Goal: Task Accomplishment & Management: Use online tool/utility

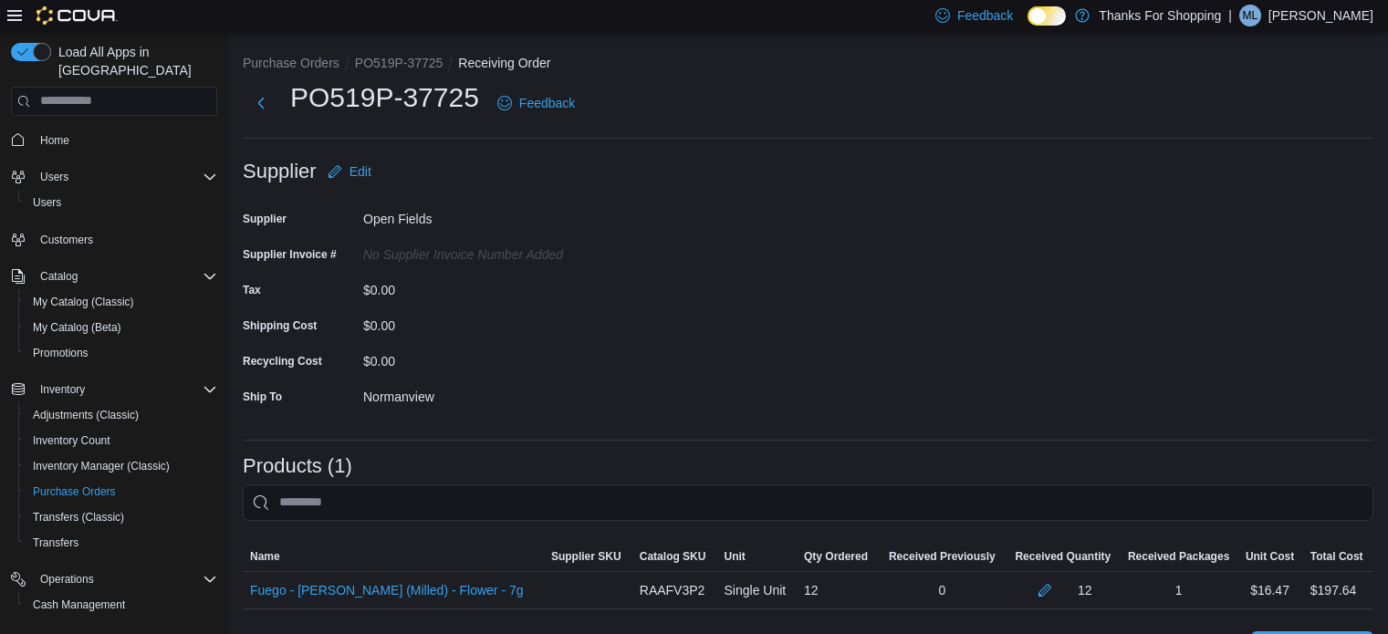
scroll to position [265, 0]
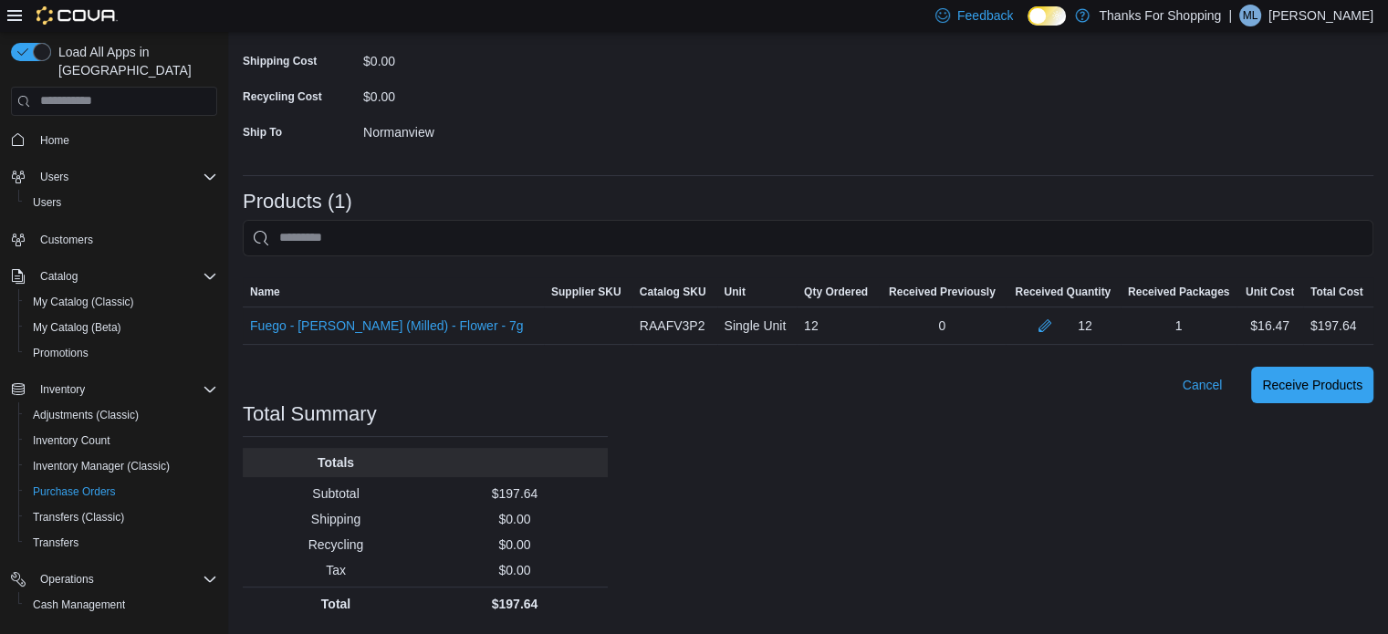
click at [97, 11] on img at bounding box center [77, 15] width 81 height 18
click at [55, 133] on span "Home" at bounding box center [54, 140] width 29 height 15
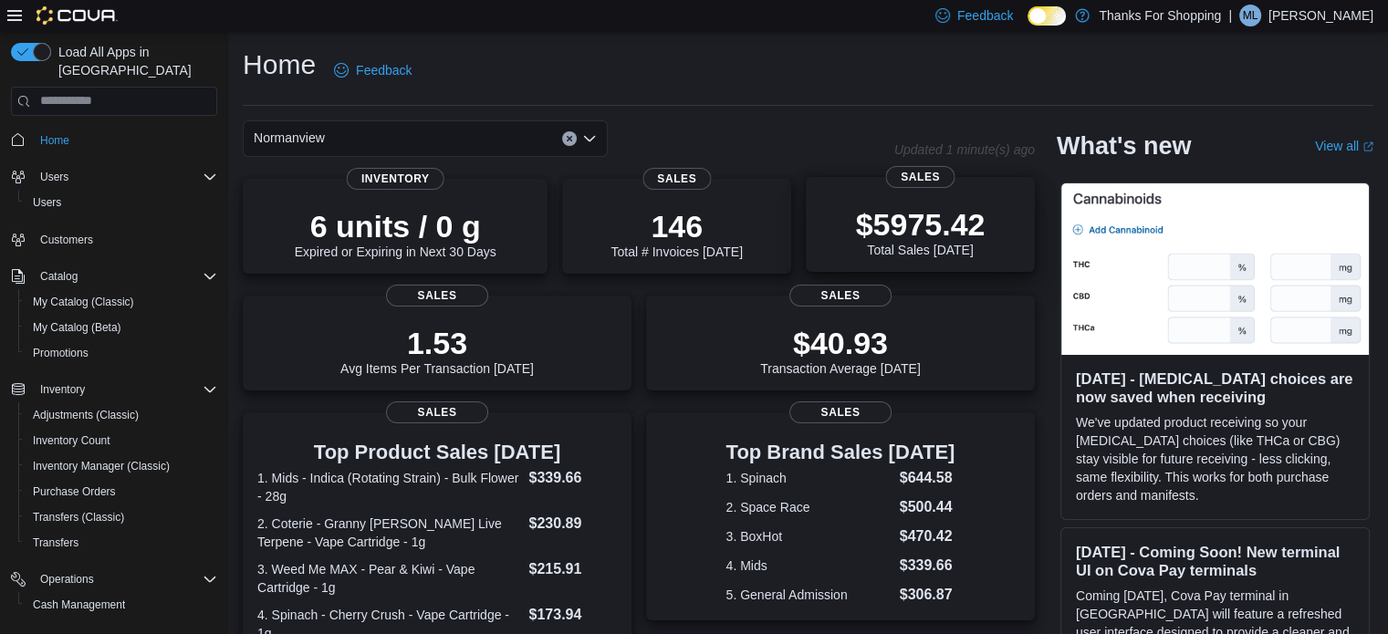
click at [918, 232] on p "$5975.42" at bounding box center [921, 224] width 130 height 37
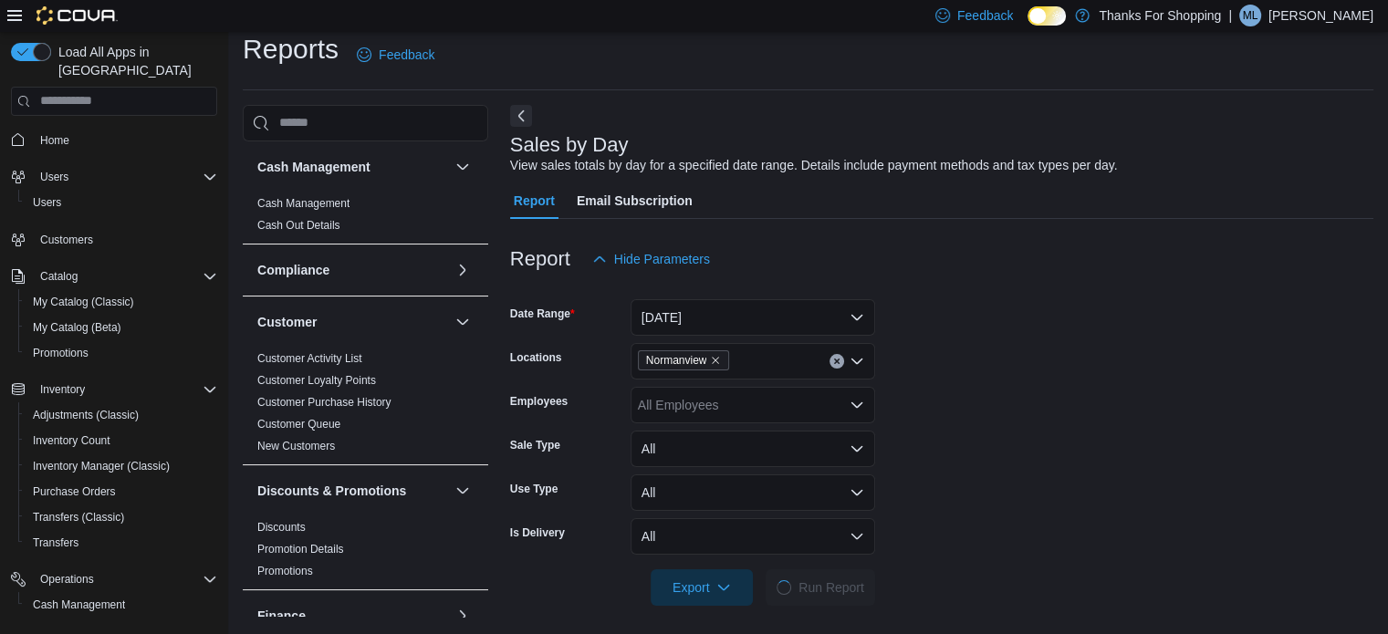
scroll to position [23, 0]
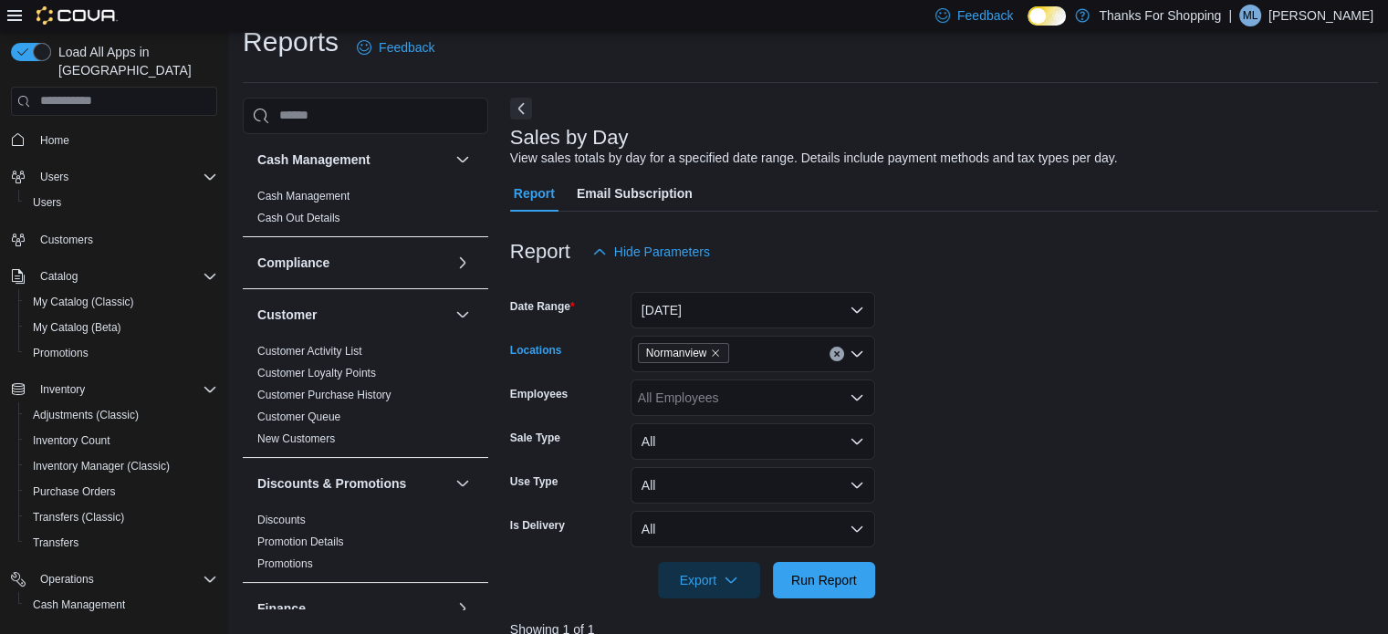
click at [834, 351] on icon "Clear input" at bounding box center [836, 353] width 5 height 5
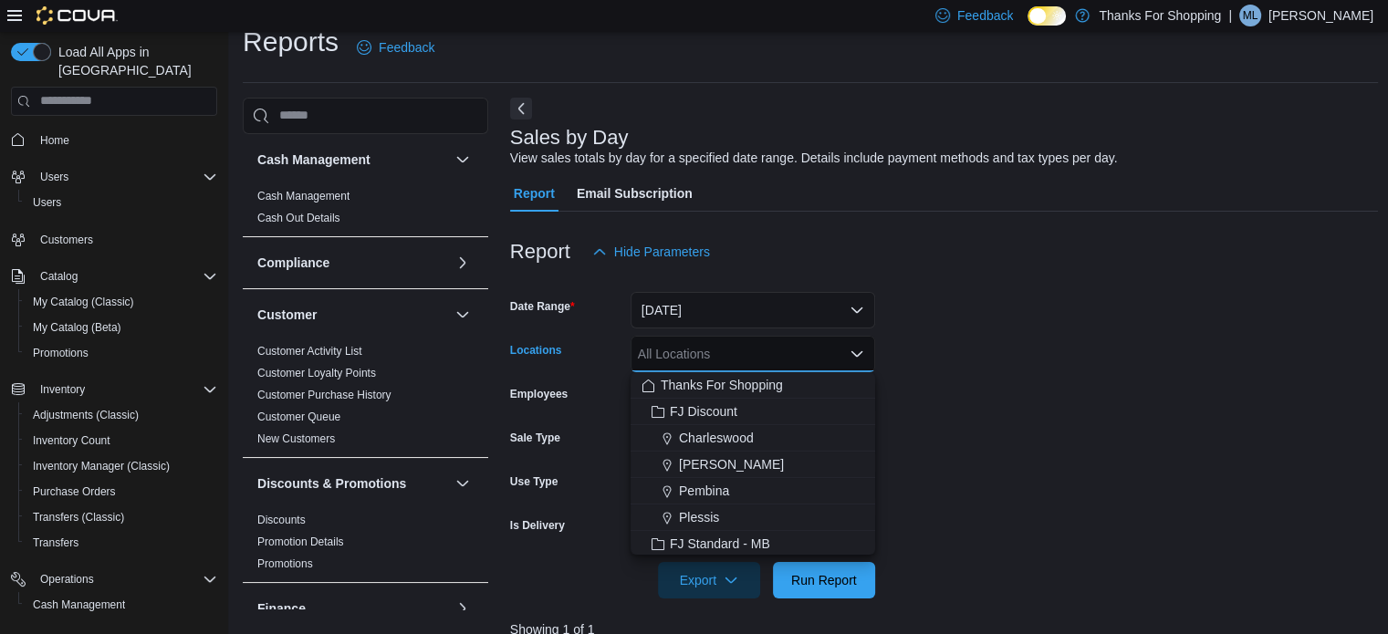
click at [834, 351] on div "All Locations Combo box. Selected. Combo box input. All Locations. Type some te…" at bounding box center [753, 354] width 245 height 37
click at [785, 390] on div "Thanks For Shopping" at bounding box center [753, 385] width 223 height 18
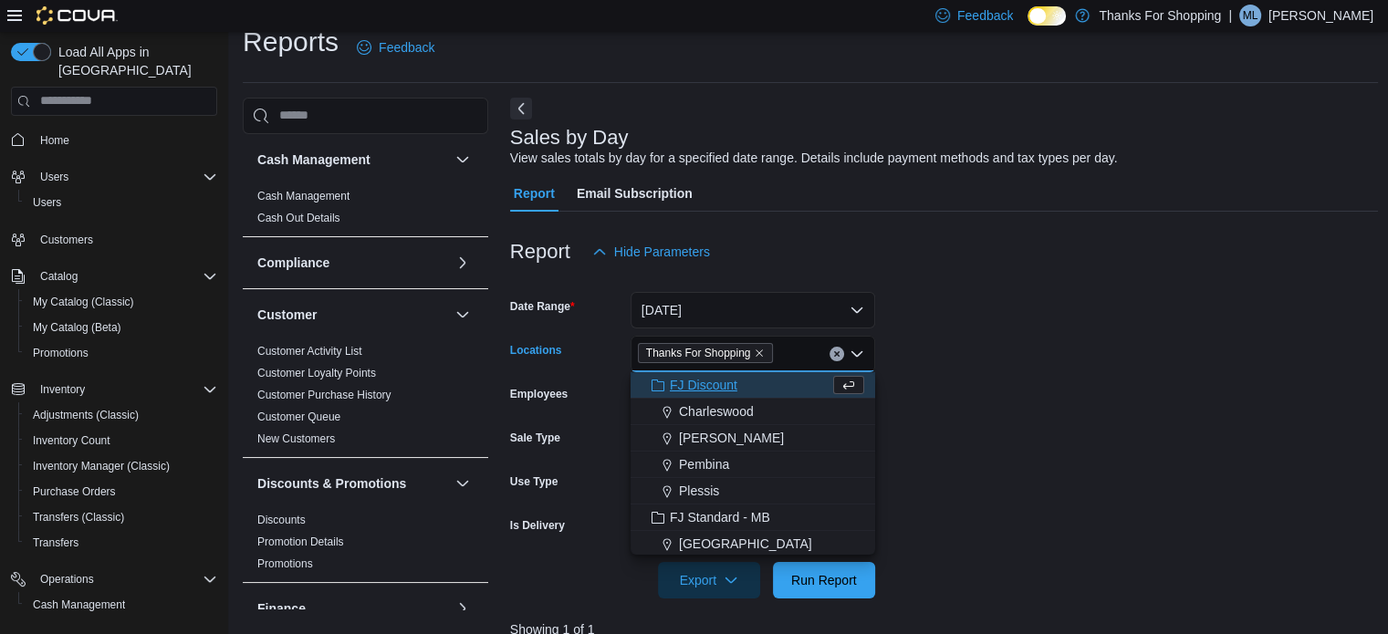
click at [1092, 379] on form "Date Range [DATE] Locations Thanks For Shopping Combo box. Selected. Thanks For…" at bounding box center [944, 434] width 869 height 329
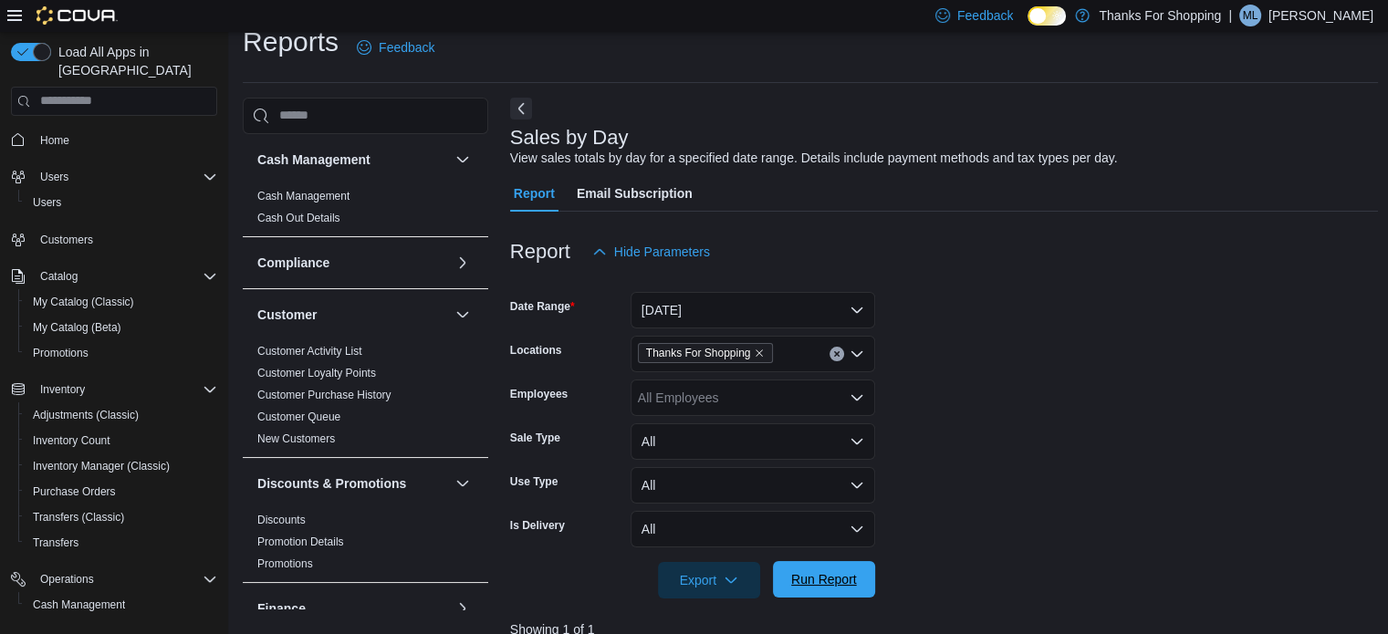
click at [843, 572] on span "Run Report" at bounding box center [824, 579] width 66 height 18
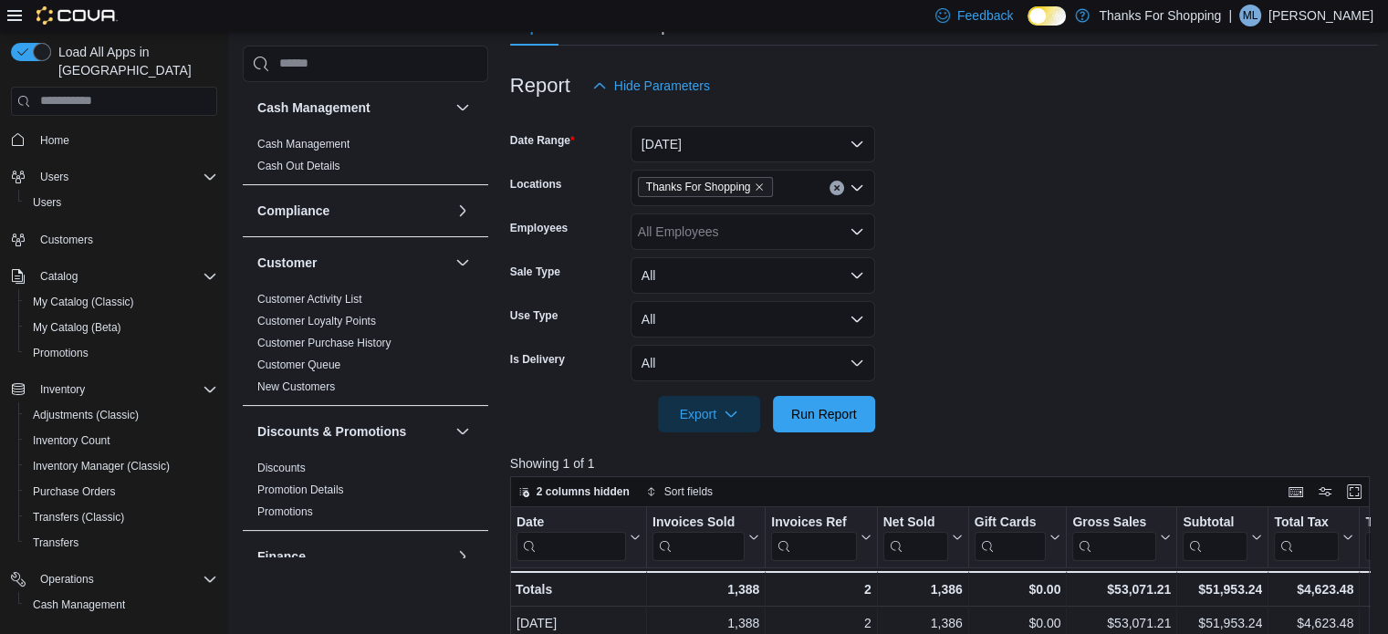
scroll to position [187, 0]
click at [840, 185] on button "Clear input" at bounding box center [837, 190] width 15 height 15
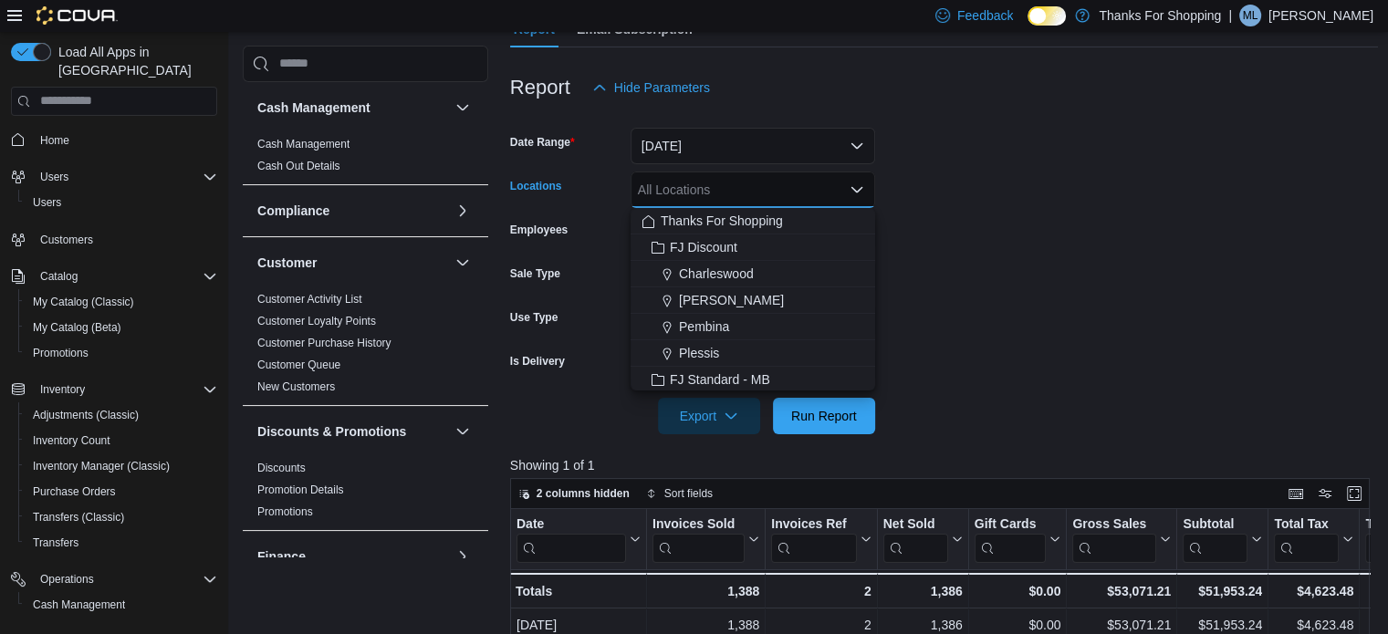
click at [1189, 251] on form "Date Range [DATE] Locations All Locations Combo box. Selected. Combo box input.…" at bounding box center [944, 270] width 869 height 329
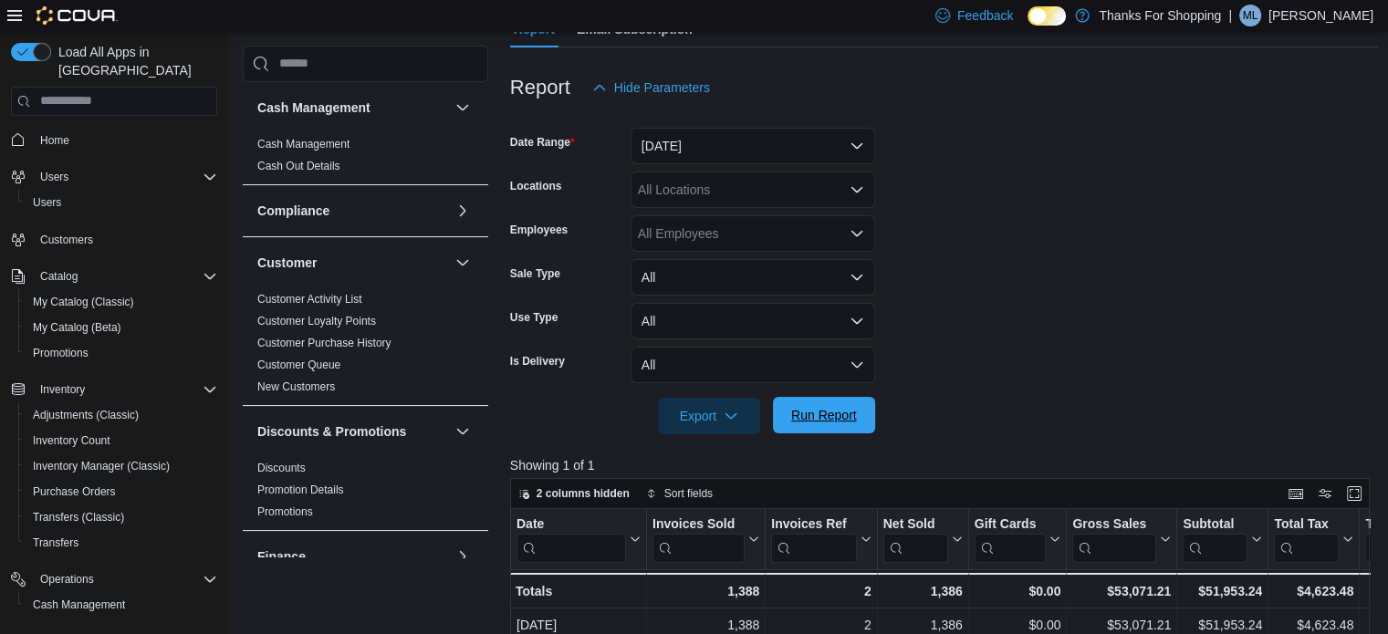
click at [824, 398] on div "Export Run Report" at bounding box center [692, 416] width 365 height 37
click at [824, 417] on span "Run Report" at bounding box center [824, 415] width 66 height 18
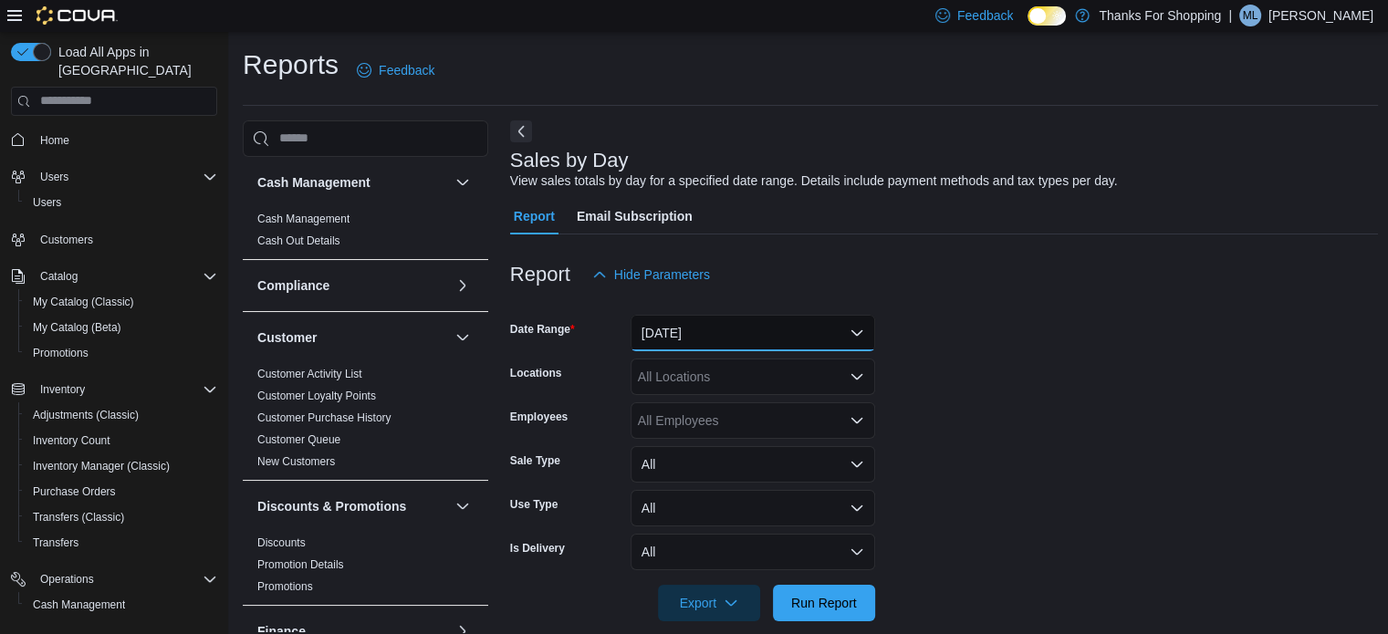
click at [668, 336] on button "[DATE]" at bounding box center [753, 333] width 245 height 37
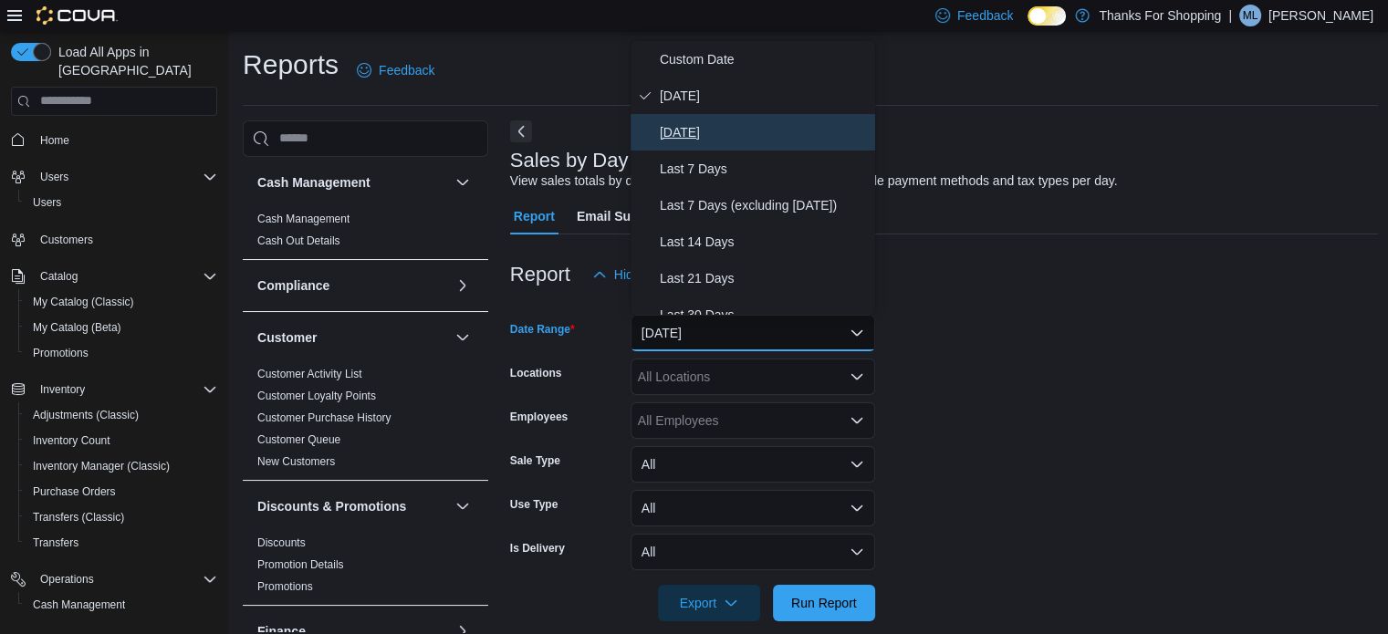
click at [705, 141] on span "[DATE]" at bounding box center [764, 132] width 208 height 22
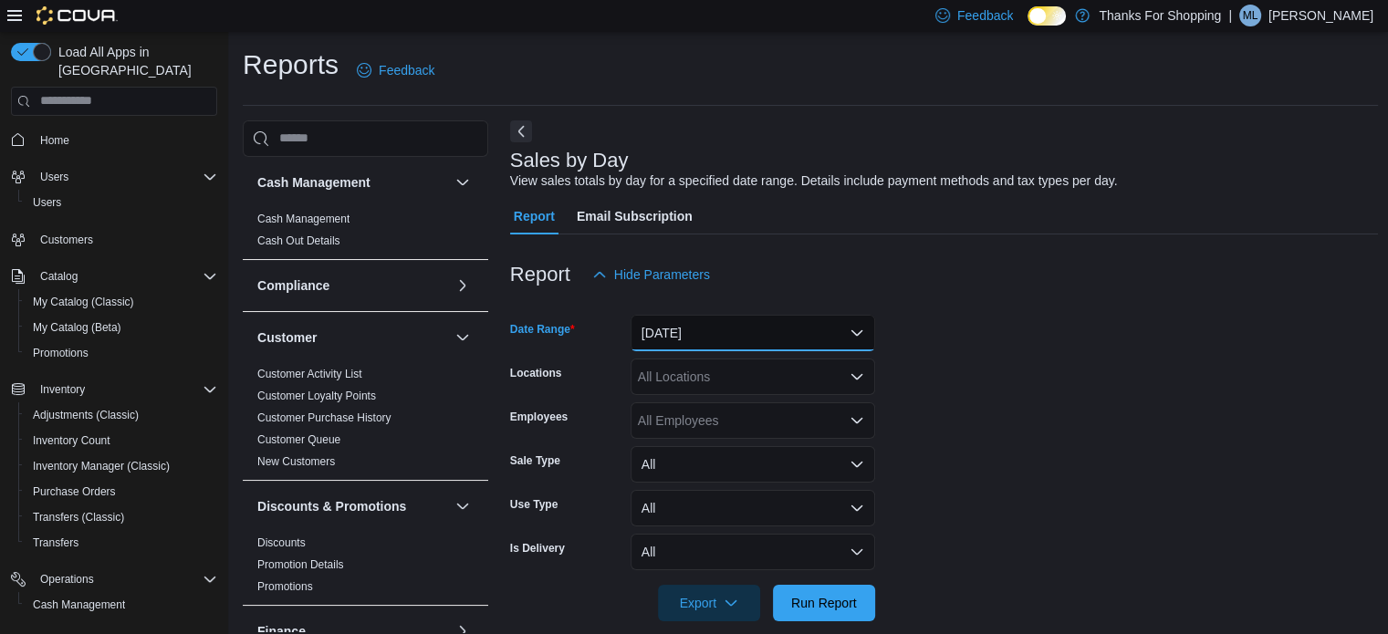
click at [699, 344] on button "[DATE]" at bounding box center [753, 333] width 245 height 37
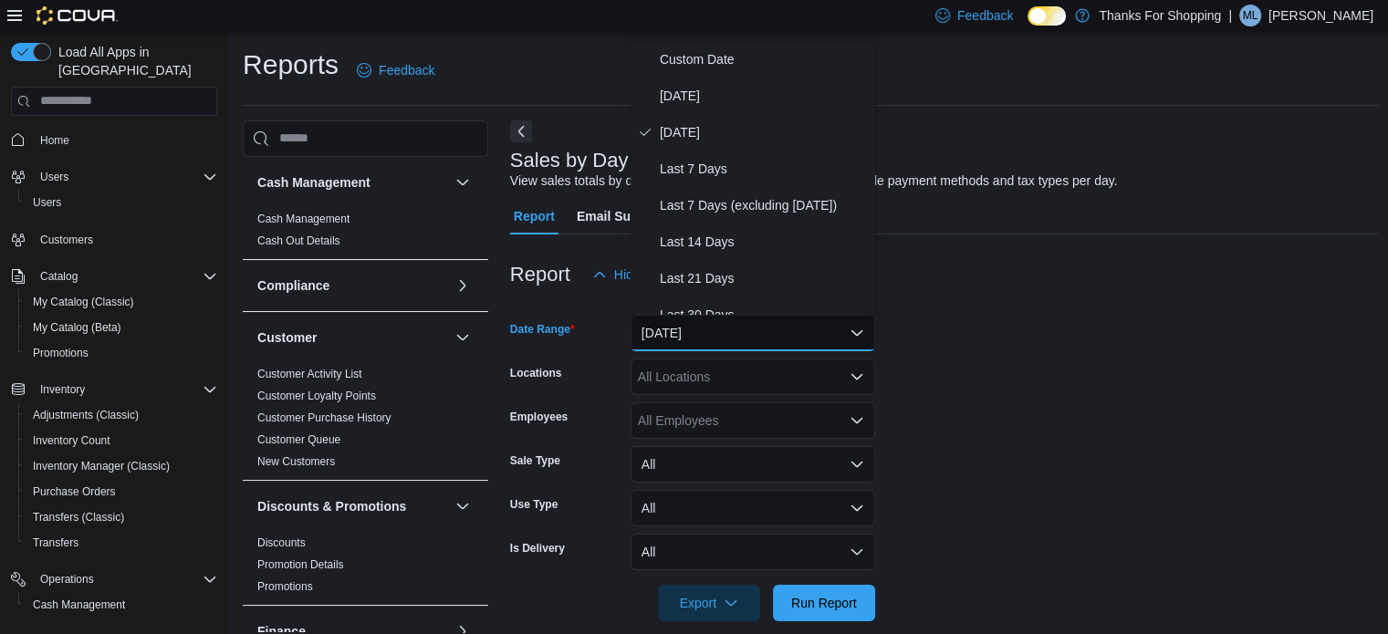
click at [1178, 399] on form "Date Range [DATE] Locations All Locations Employees All Employees Sale Type All…" at bounding box center [944, 457] width 869 height 329
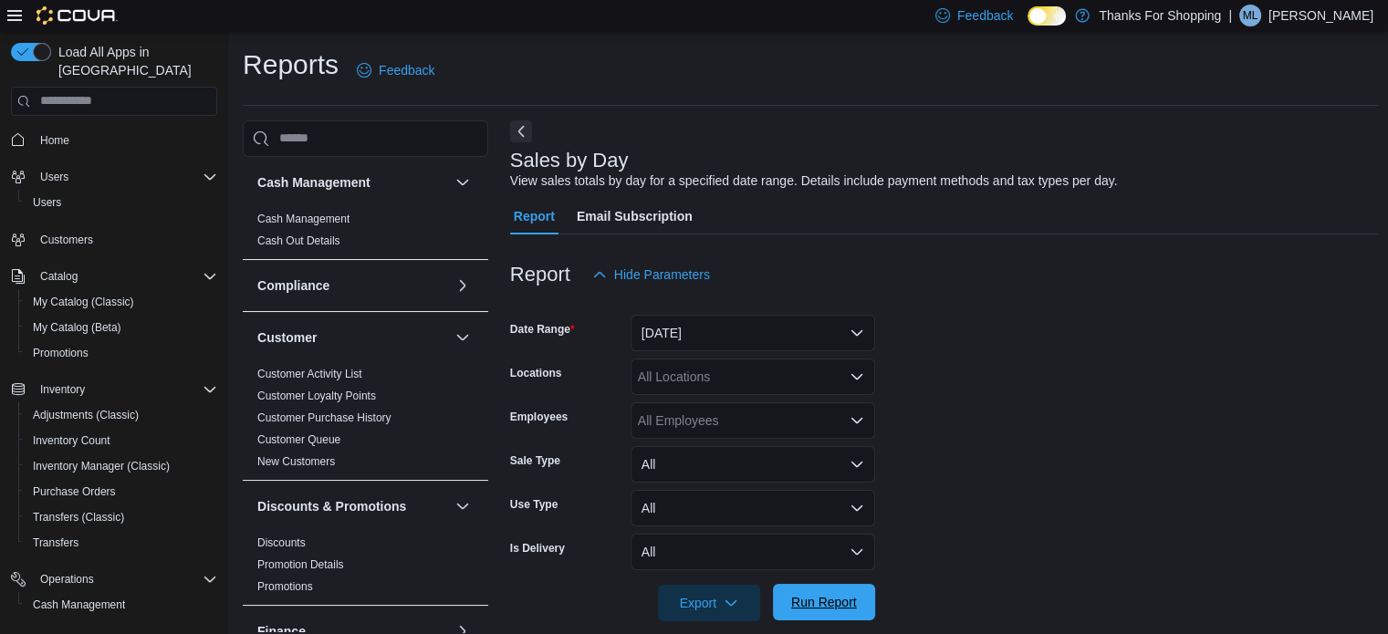
click at [813, 601] on span "Run Report" at bounding box center [824, 602] width 66 height 18
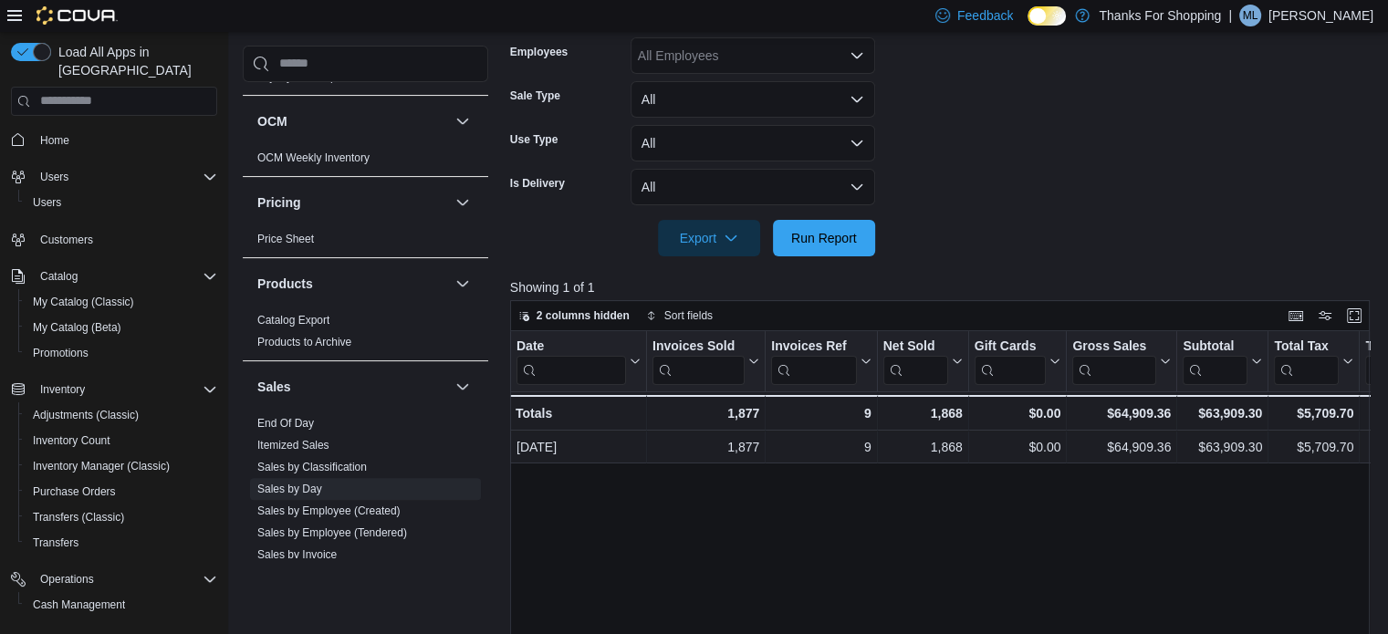
scroll to position [1095, 0]
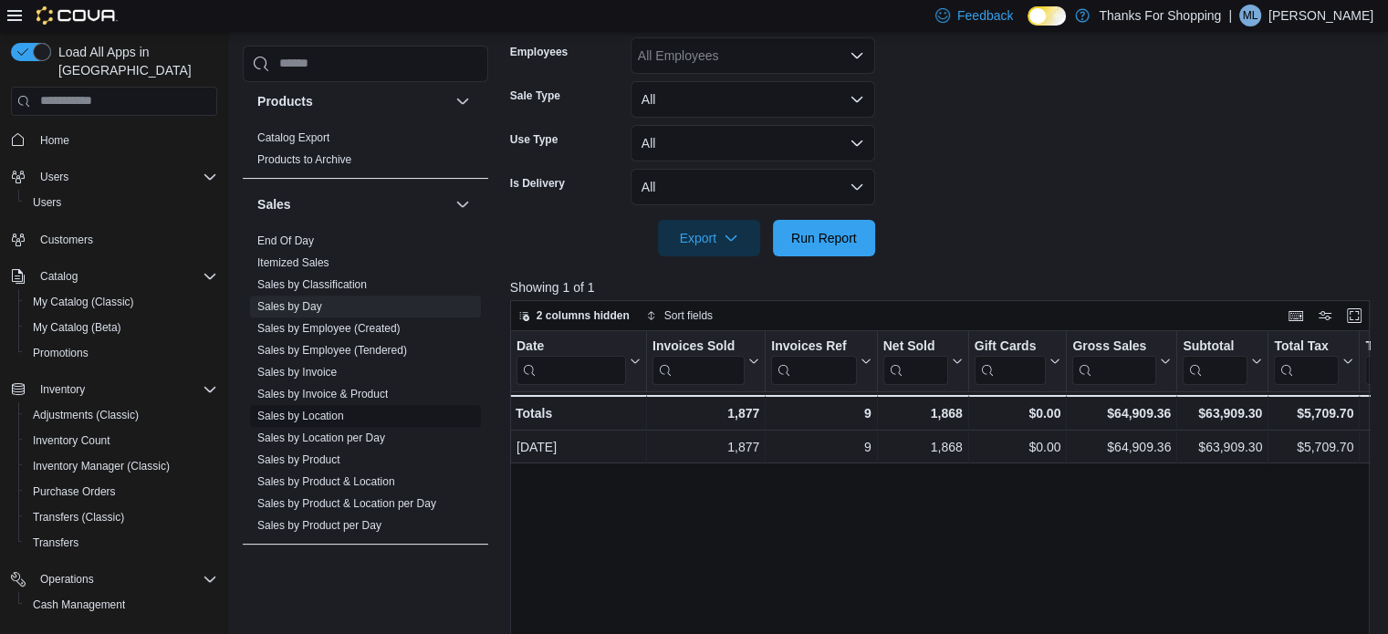
click at [331, 414] on link "Sales by Location" at bounding box center [300, 416] width 87 height 13
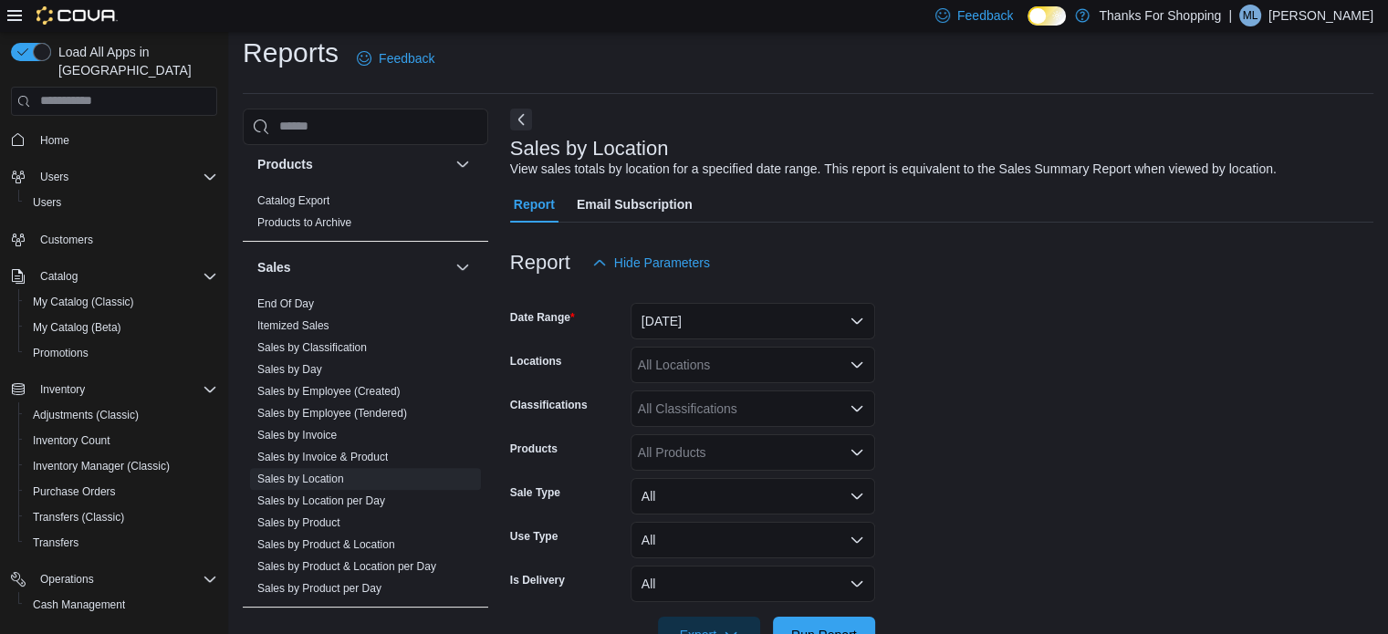
scroll to position [42, 0]
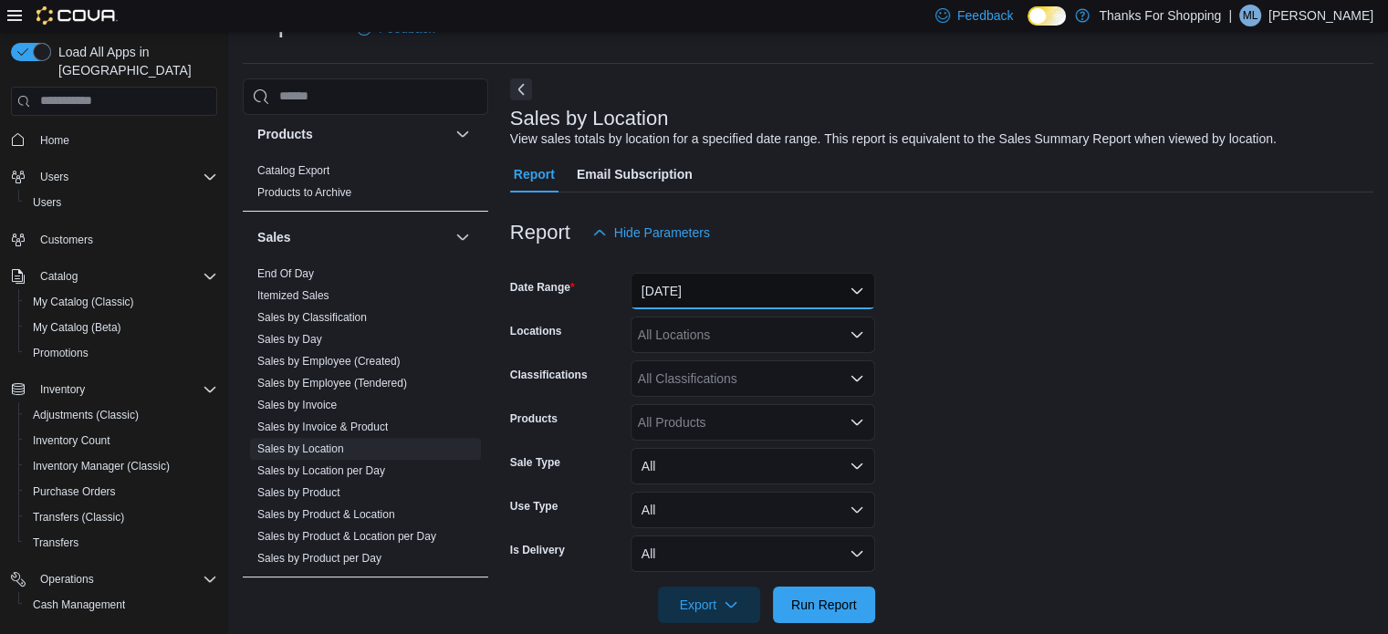
click at [770, 286] on button "[DATE]" at bounding box center [753, 291] width 245 height 37
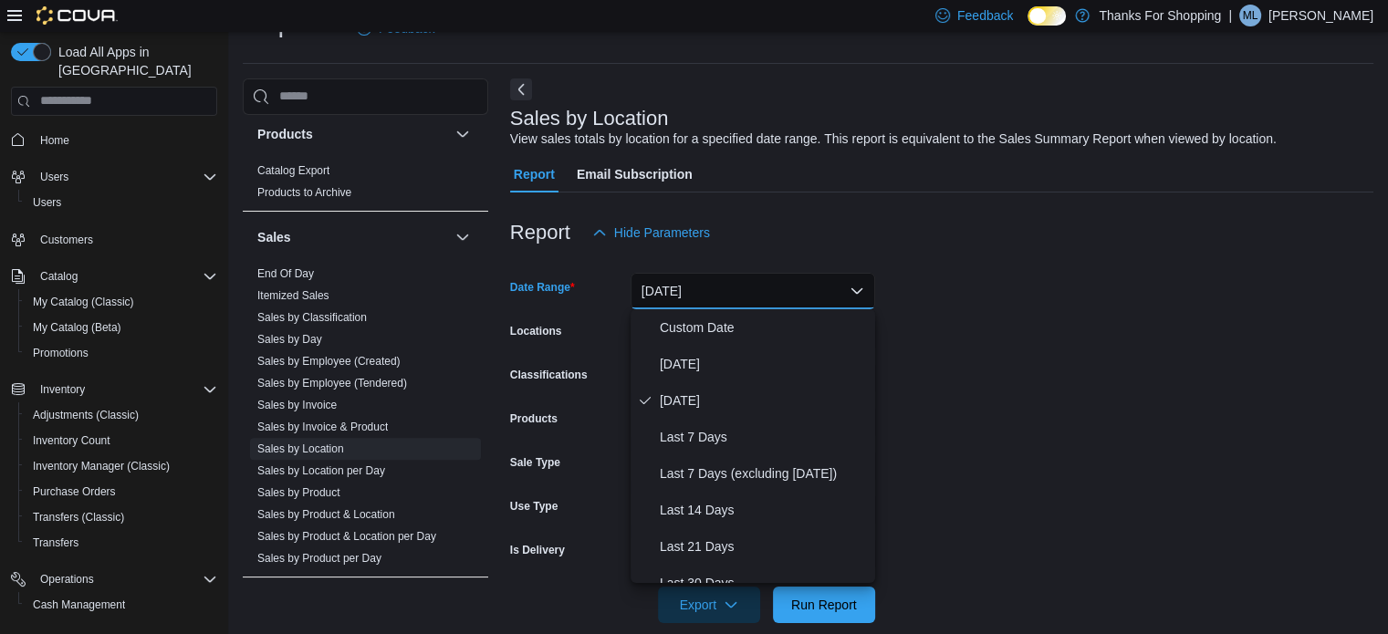
click at [1269, 381] on form "Date Range [DATE] Locations All Locations Classifications All Classifications P…" at bounding box center [941, 437] width 863 height 372
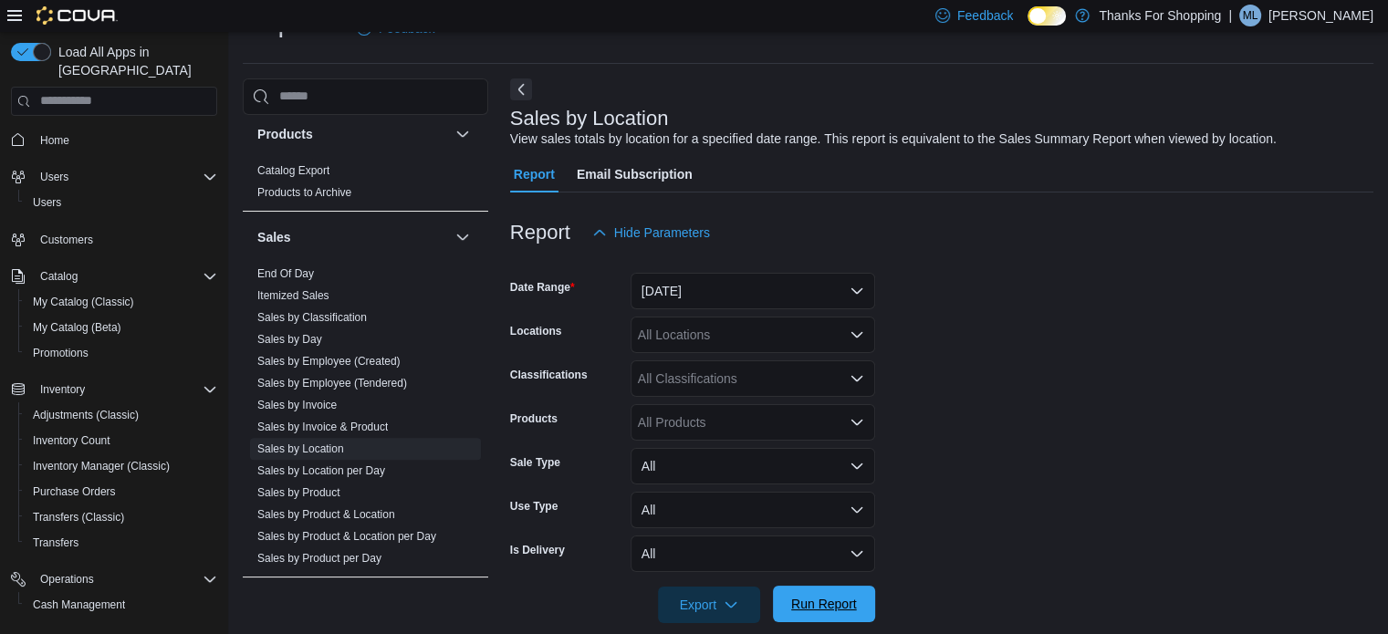
click at [854, 610] on span "Run Report" at bounding box center [824, 604] width 66 height 18
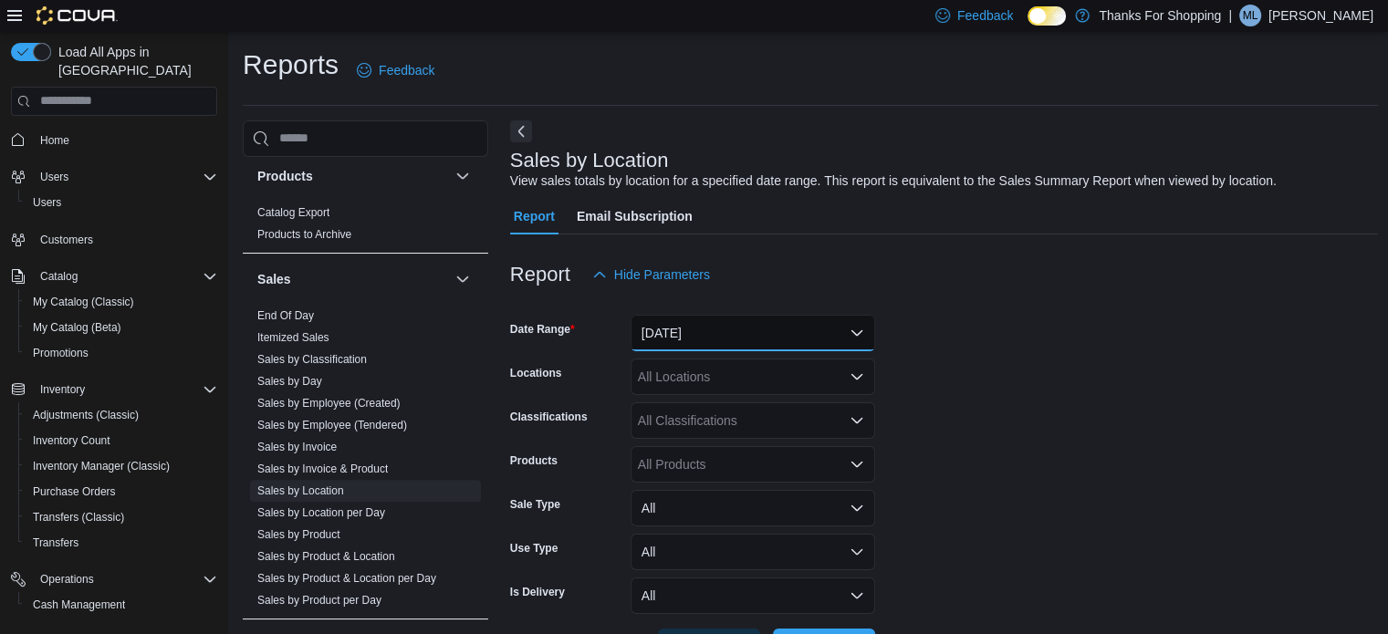
click at [829, 334] on button "[DATE]" at bounding box center [753, 333] width 245 height 37
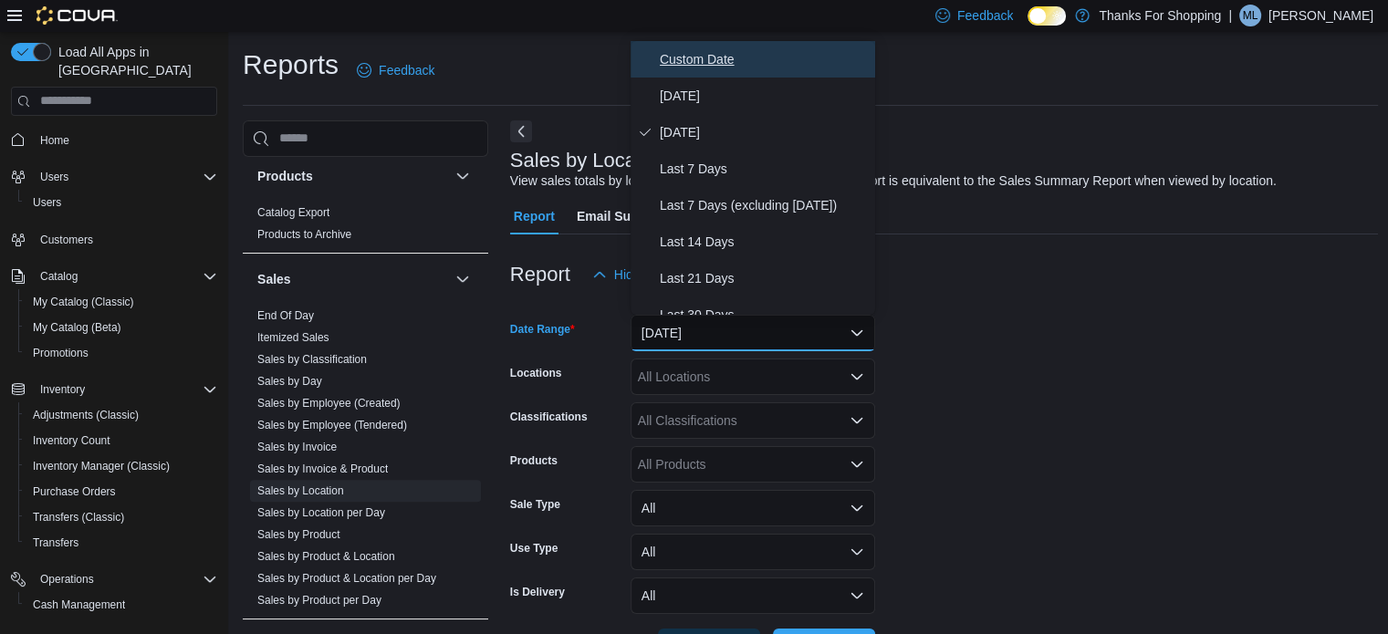
click at [657, 74] on button "Custom Date" at bounding box center [753, 59] width 245 height 37
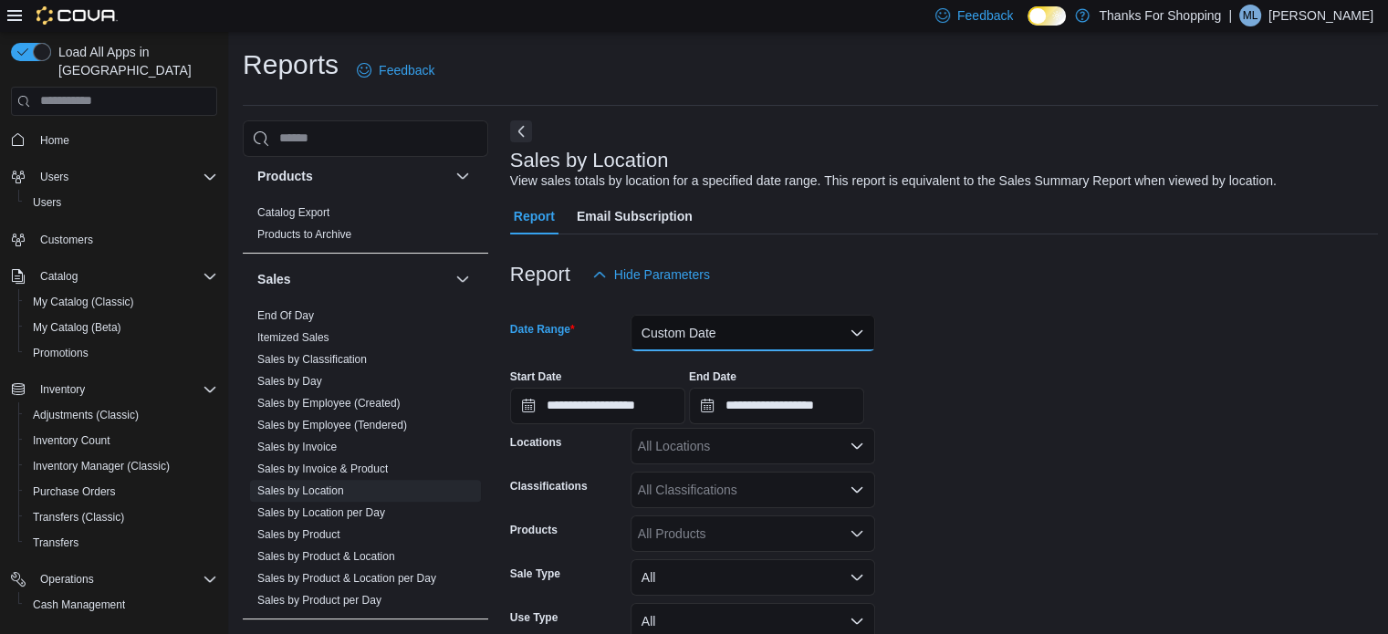
click at [743, 346] on button "Custom Date" at bounding box center [753, 333] width 245 height 37
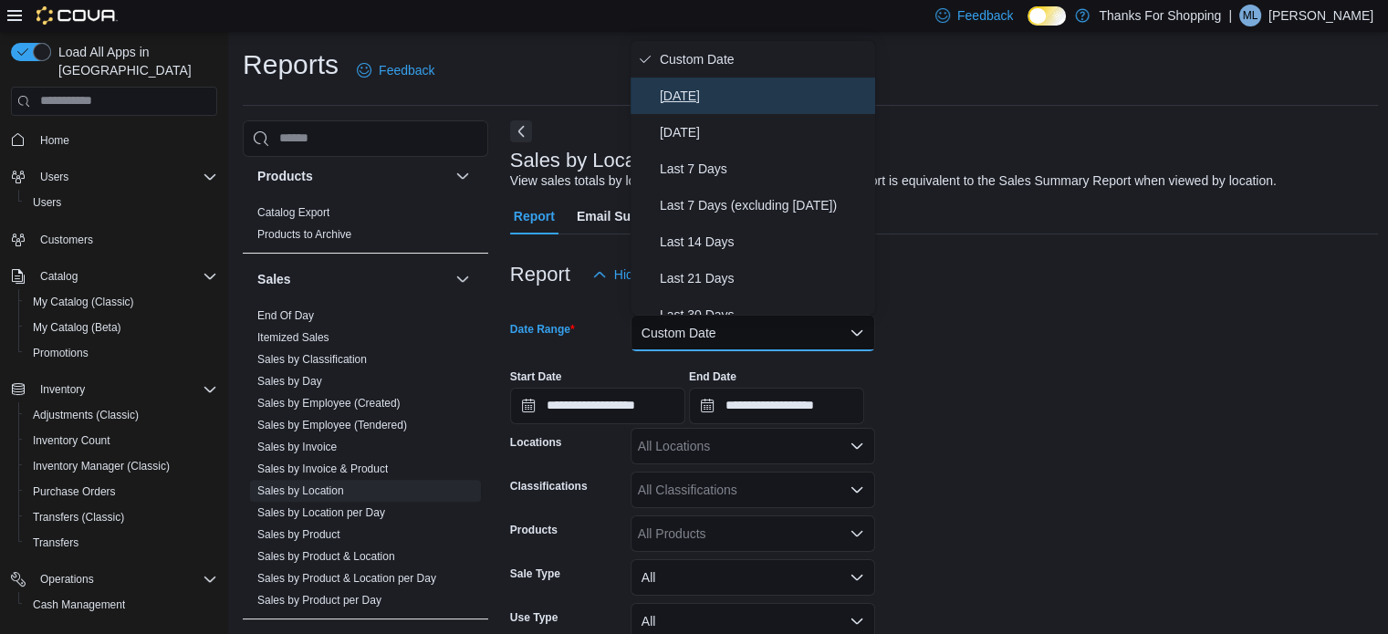
click at [732, 98] on span "[DATE]" at bounding box center [764, 96] width 208 height 22
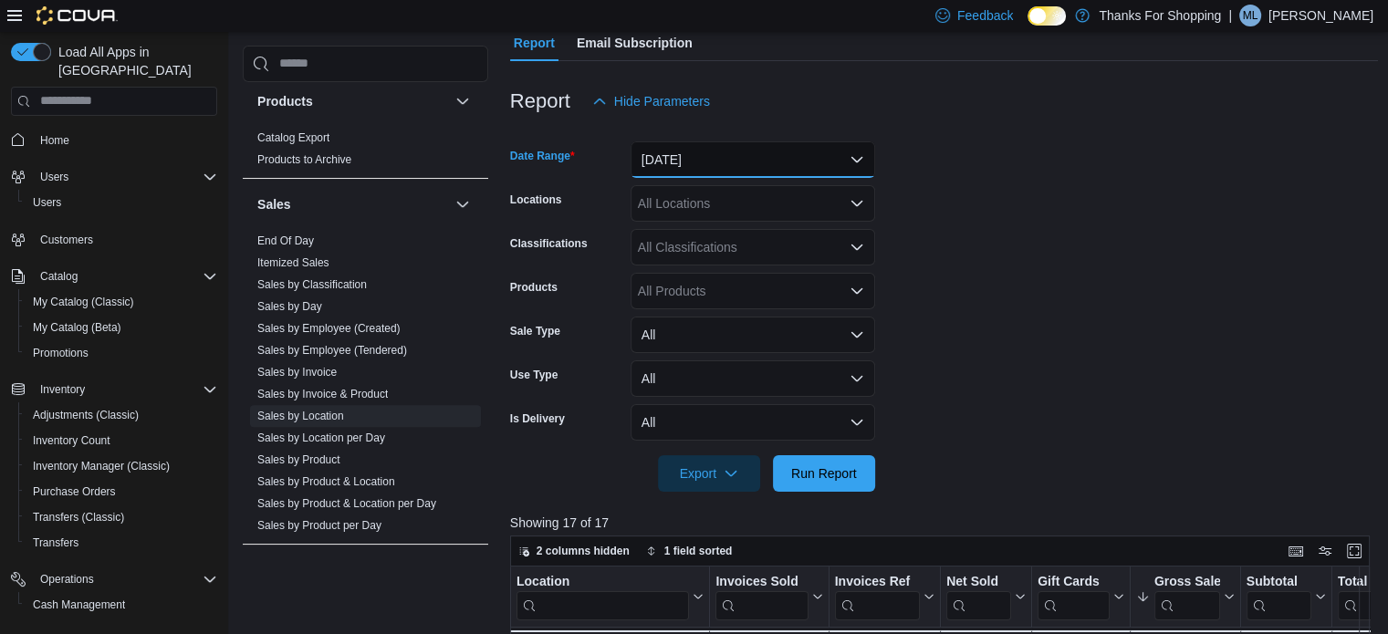
scroll to position [365, 0]
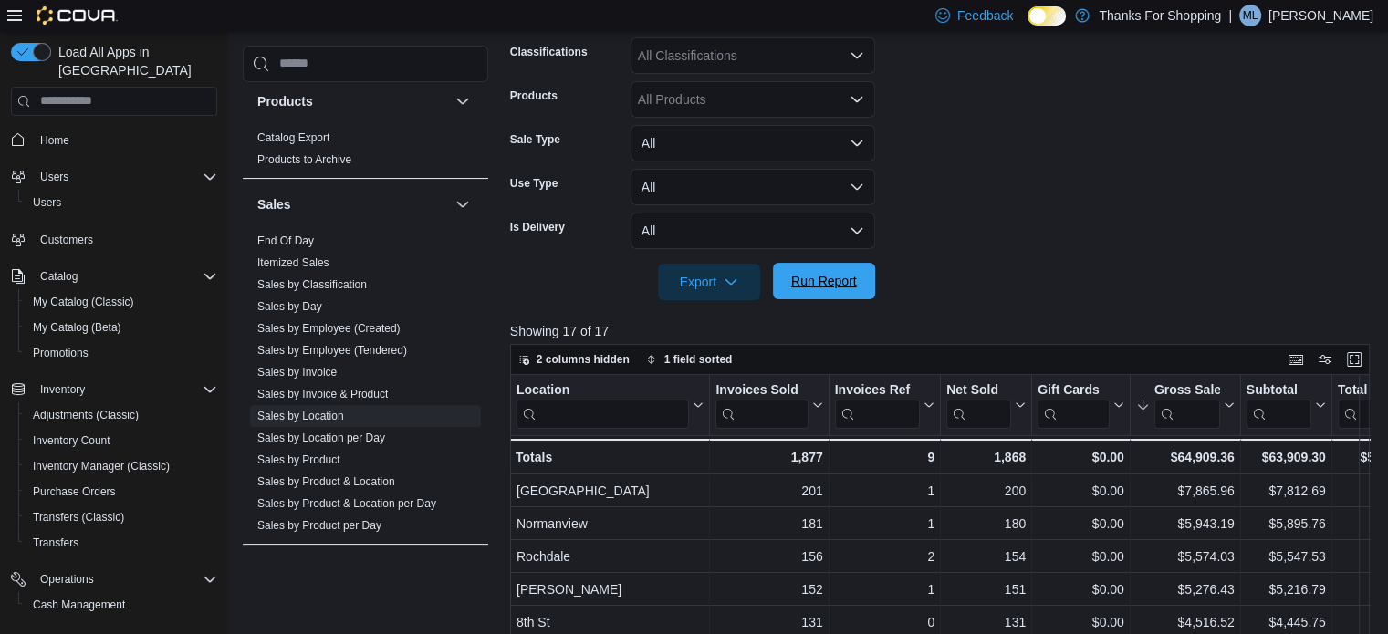
click at [822, 280] on span "Run Report" at bounding box center [824, 281] width 66 height 18
